Goal: Information Seeking & Learning: Learn about a topic

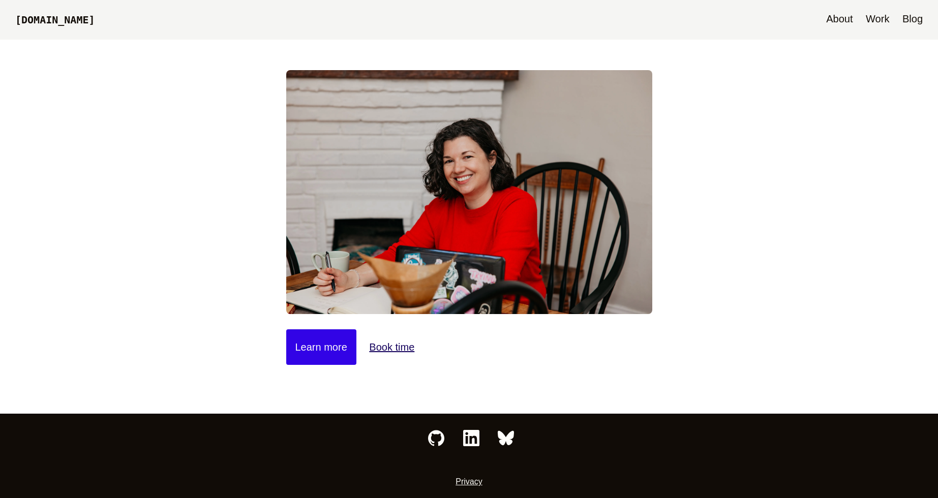
click at [847, 25] on link "About" at bounding box center [839, 20] width 37 height 40
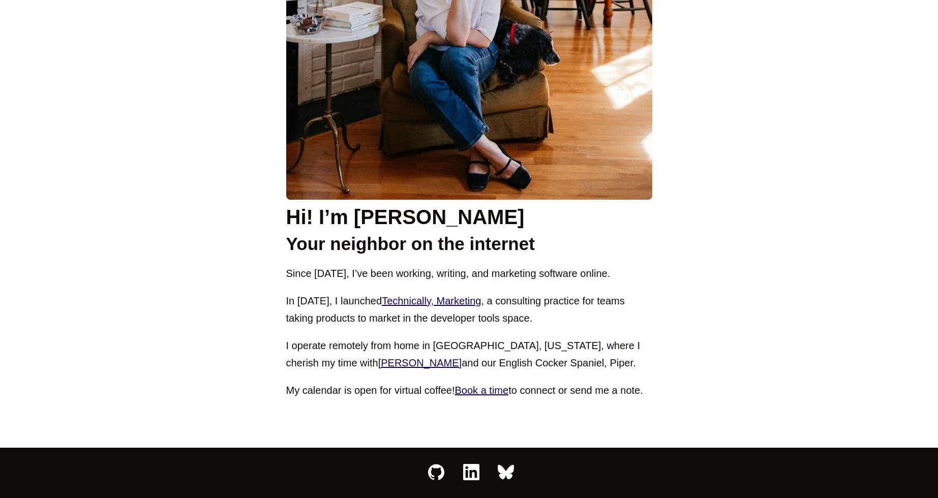
scroll to position [440, 0]
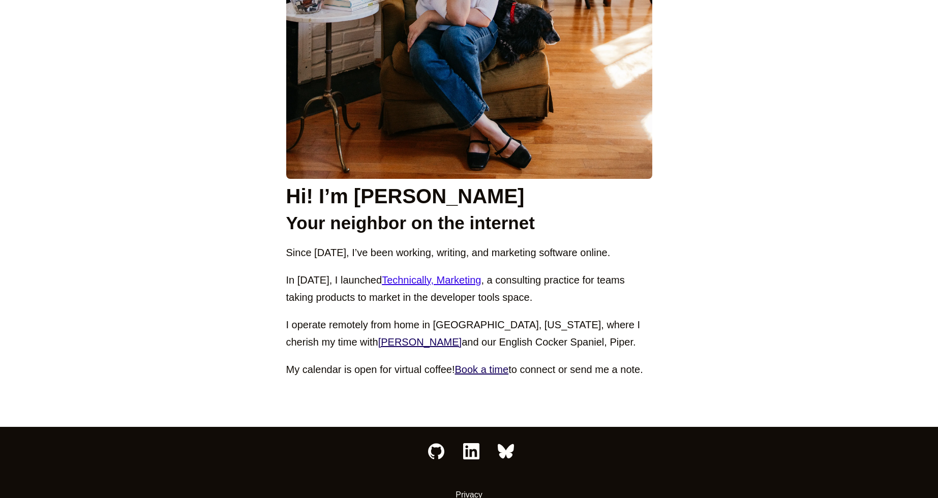
click at [437, 282] on link "Technically, Marketing" at bounding box center [431, 280] width 99 height 11
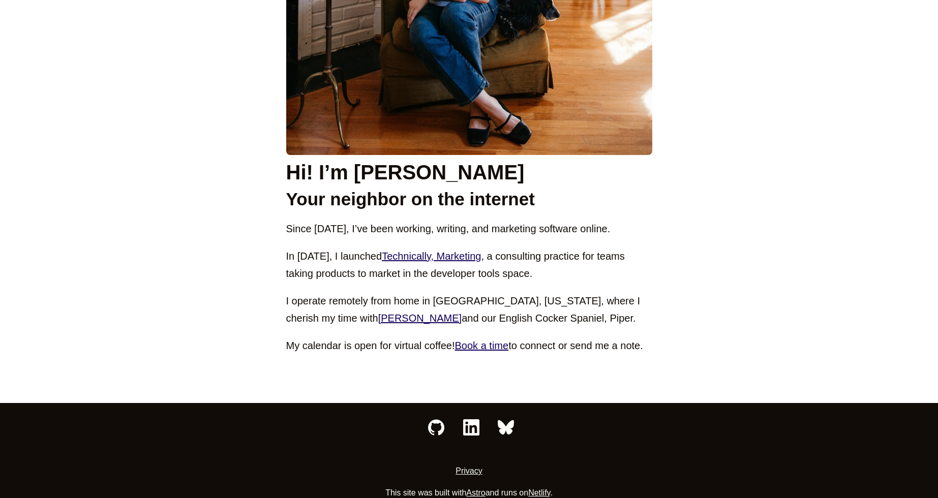
scroll to position [464, 0]
click at [378, 317] on link "Alan" at bounding box center [419, 318] width 83 height 11
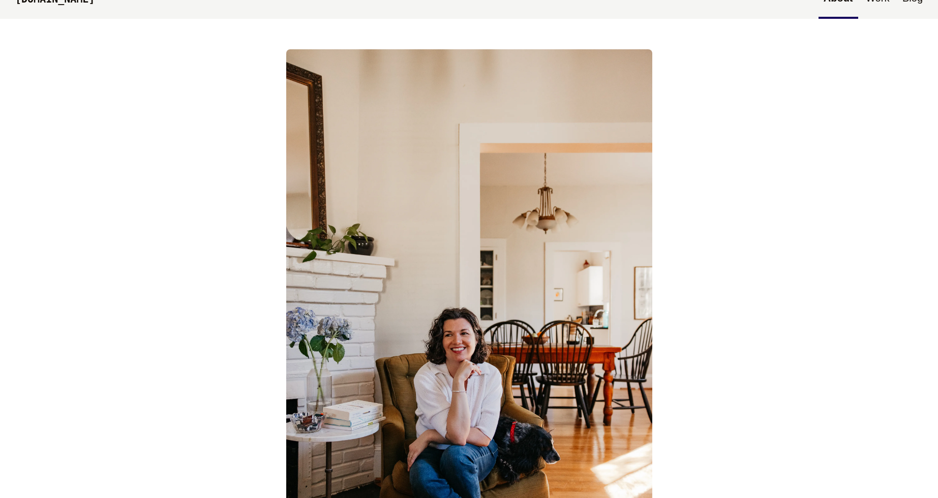
scroll to position [0, 0]
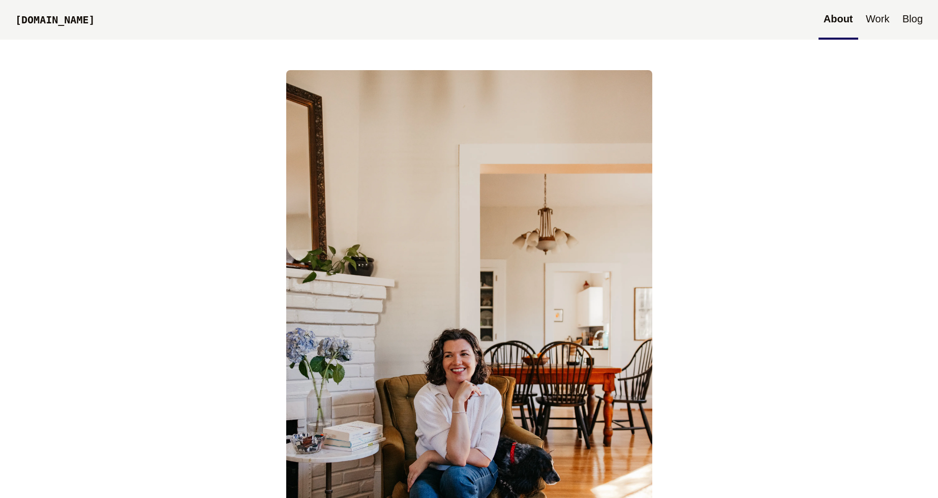
click at [885, 24] on link "Work" at bounding box center [878, 20] width 34 height 40
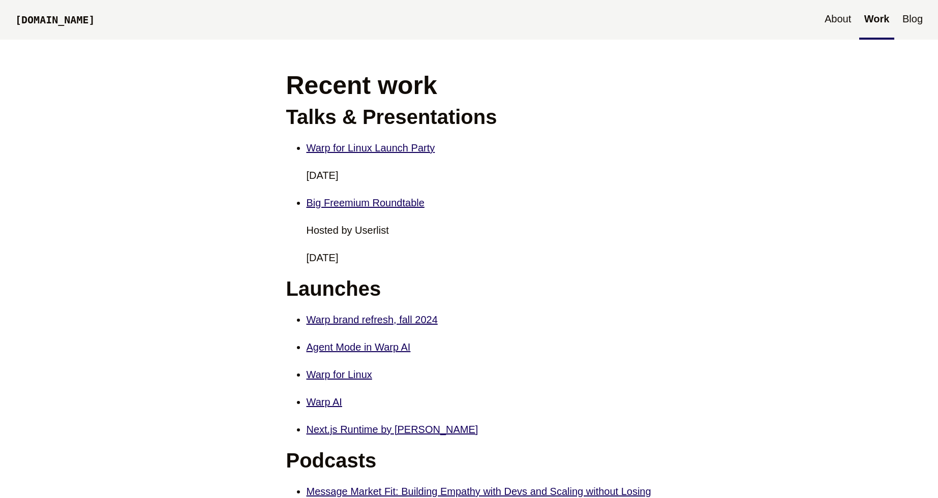
click at [907, 15] on link "Blog" at bounding box center [912, 20] width 31 height 40
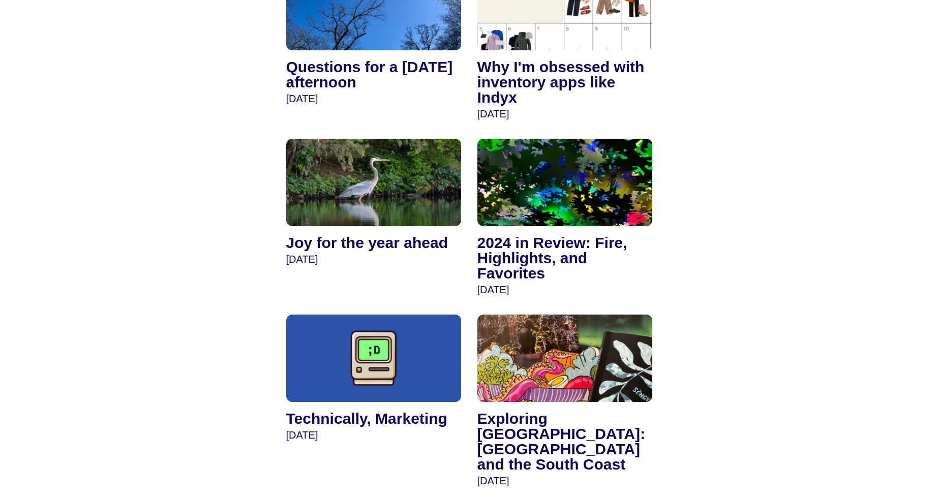
scroll to position [1266, 0]
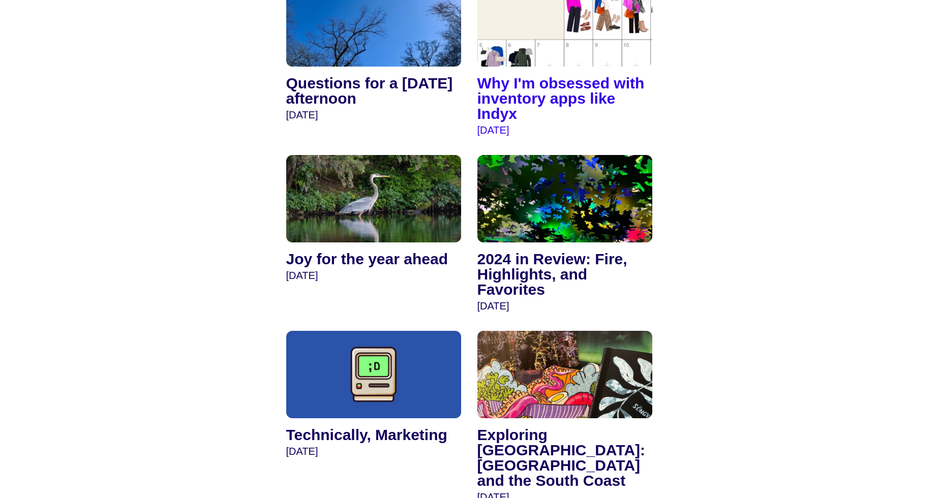
click at [511, 93] on h4 "Why I'm obsessed with inventory apps like Indyx" at bounding box center [564, 99] width 175 height 46
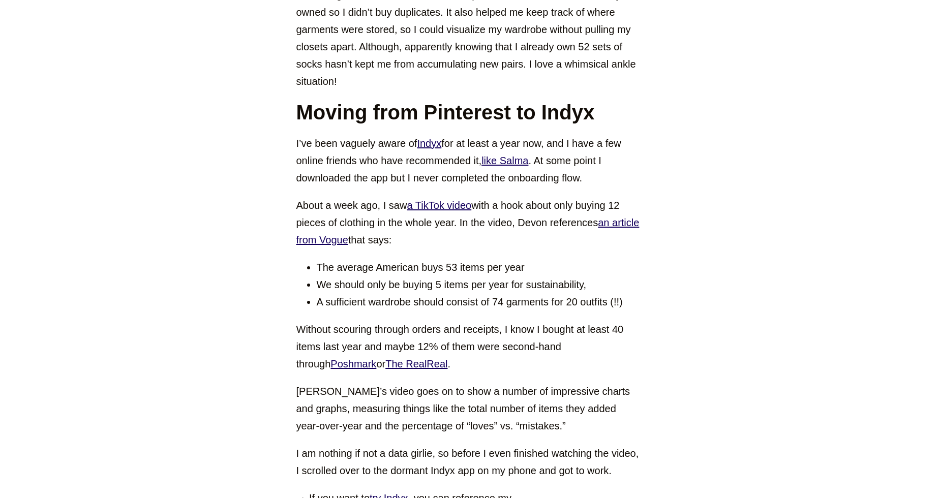
scroll to position [1842, 0]
click at [426, 138] on link "Indyx" at bounding box center [429, 143] width 24 height 11
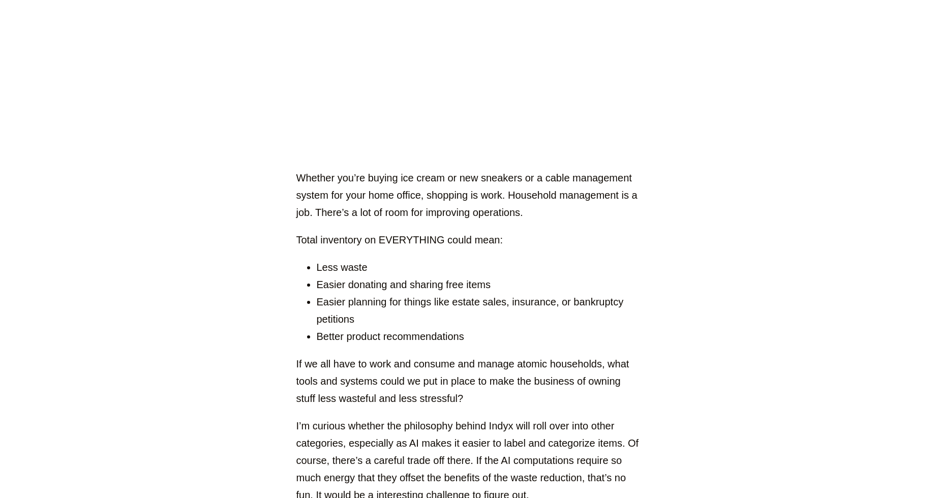
scroll to position [6753, 0]
